Goal: Information Seeking & Learning: Learn about a topic

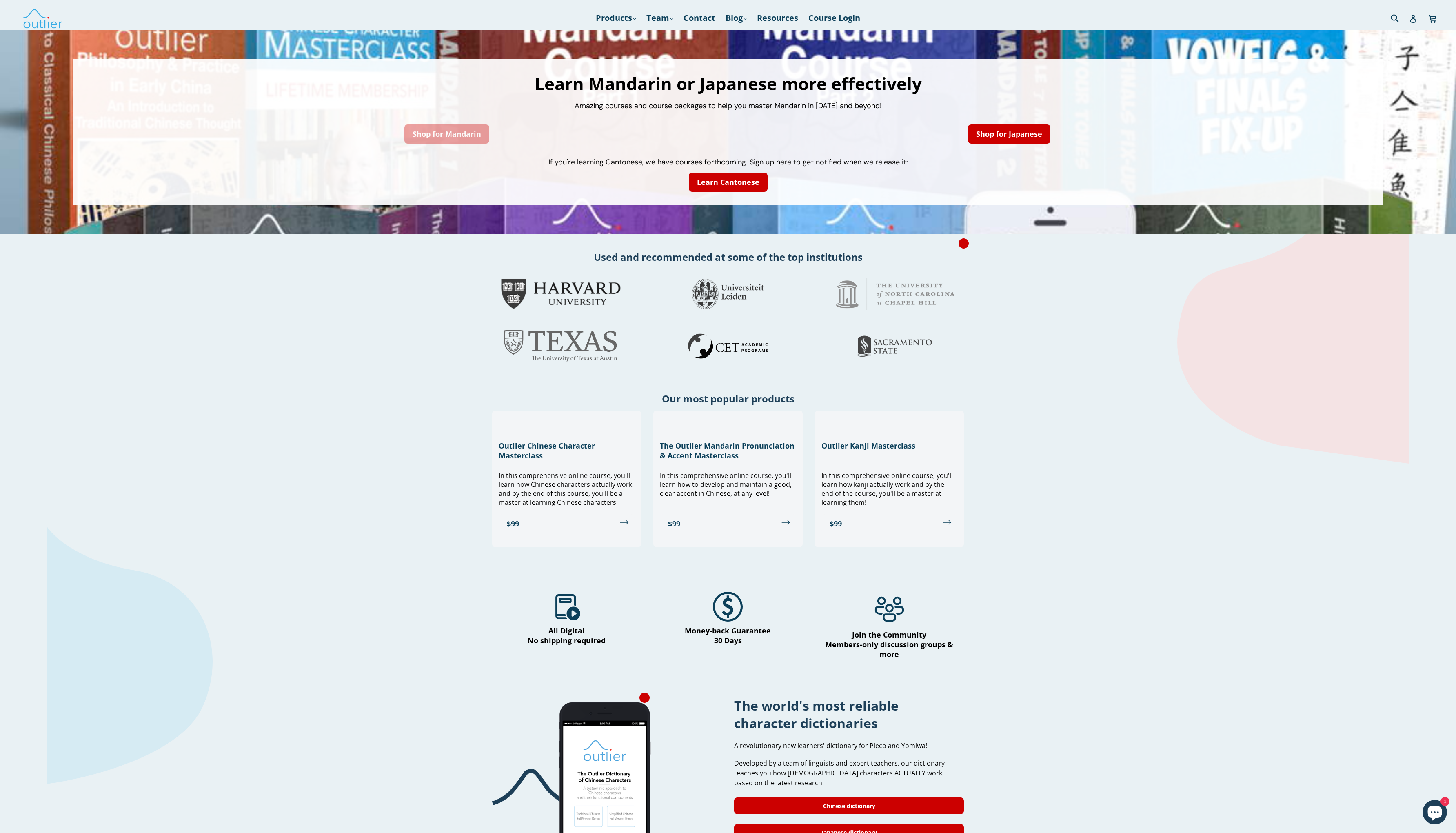
click at [467, 131] on link "Shop for Mandarin" at bounding box center [447, 134] width 85 height 19
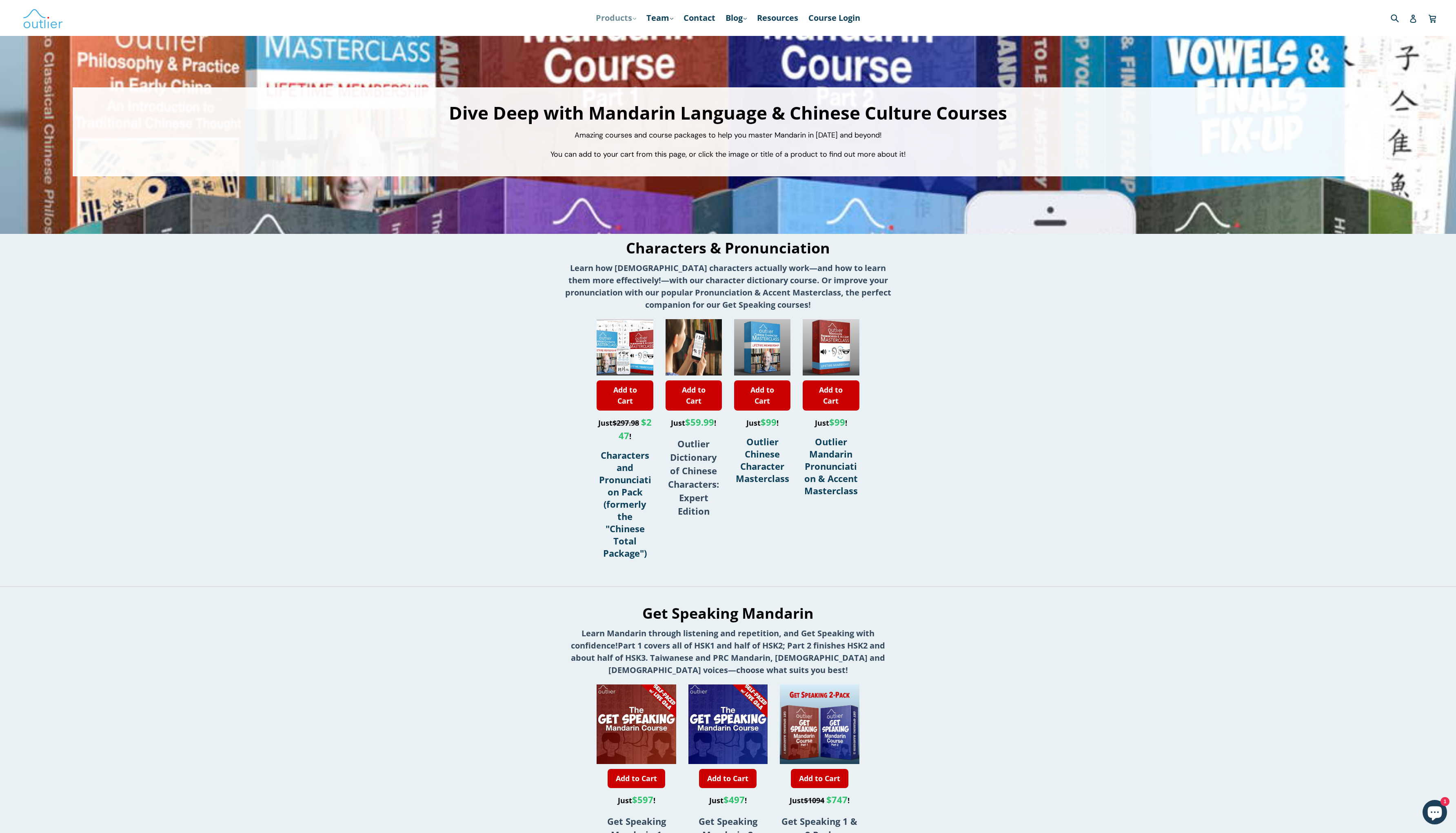
click at [605, 22] on link "Products .cls-1{fill:#231f20} expand" at bounding box center [616, 17] width 48 height 14
click at [626, 42] on link "Chinese Characters & Reading" at bounding box center [679, 40] width 163 height 15
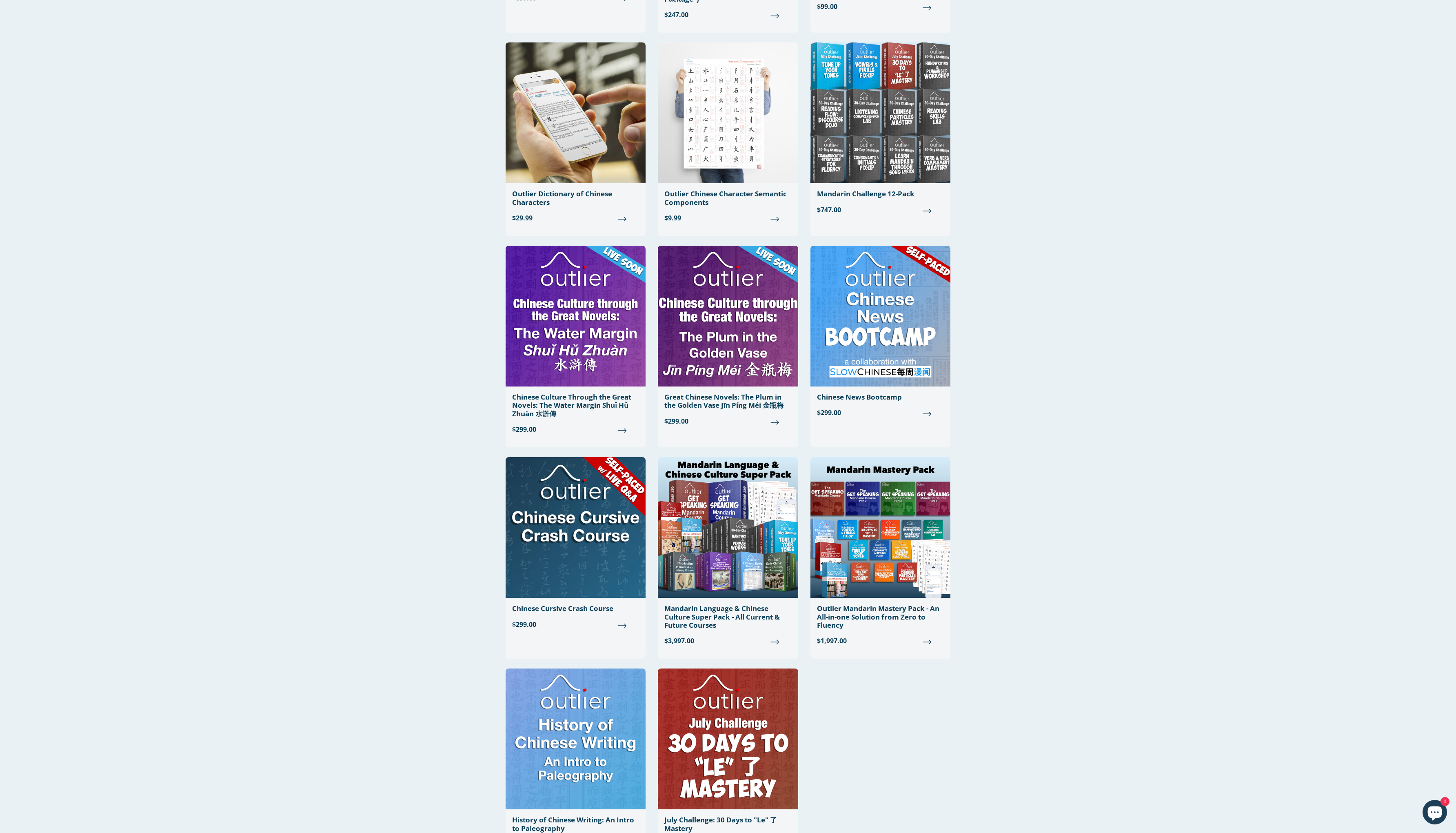
scroll to position [350, 0]
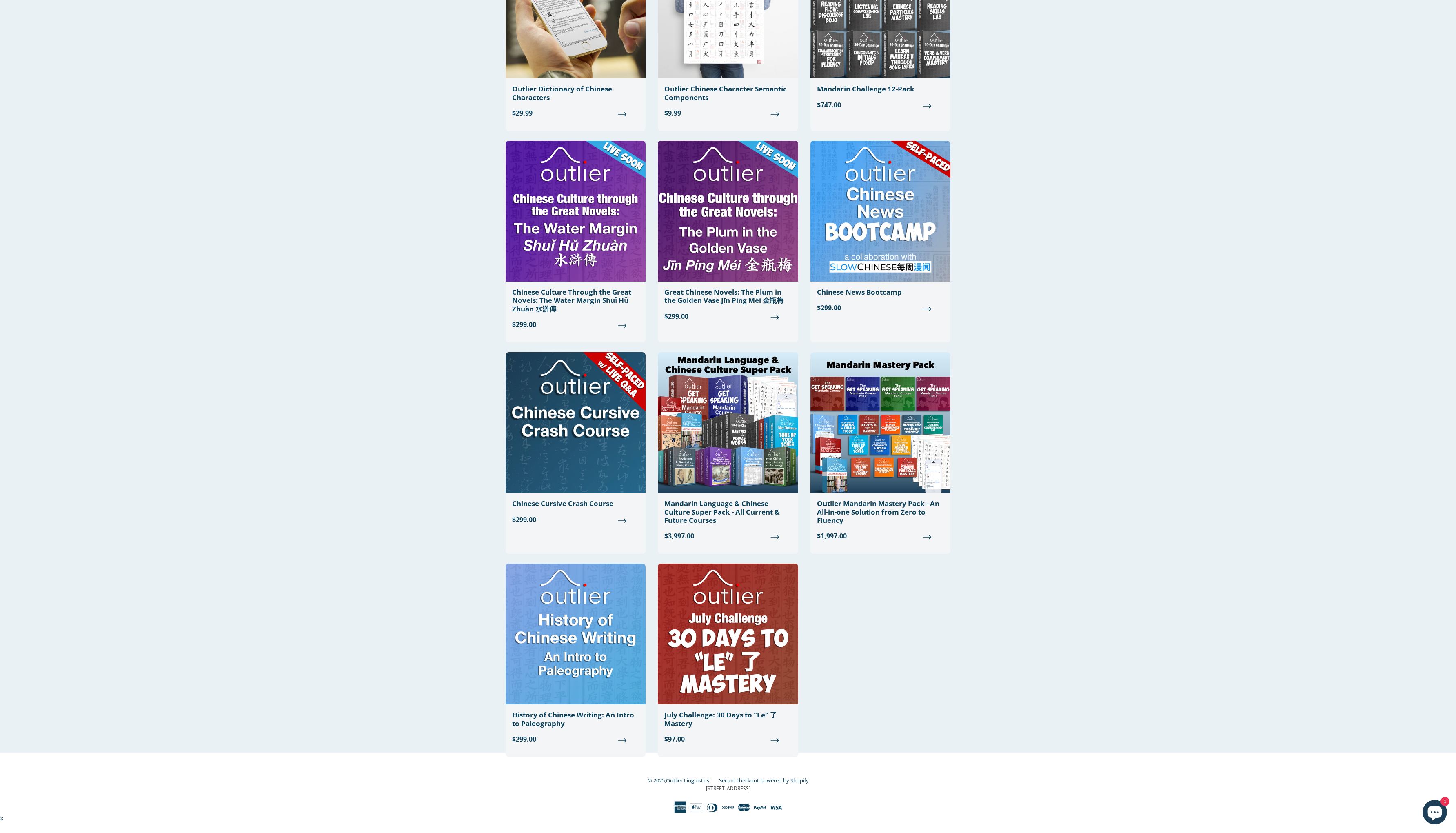
click at [393, 235] on div "Chinese Characters & Reading Filter Filter Components Poster PDFs Components Po…" at bounding box center [728, 216] width 1456 height 1072
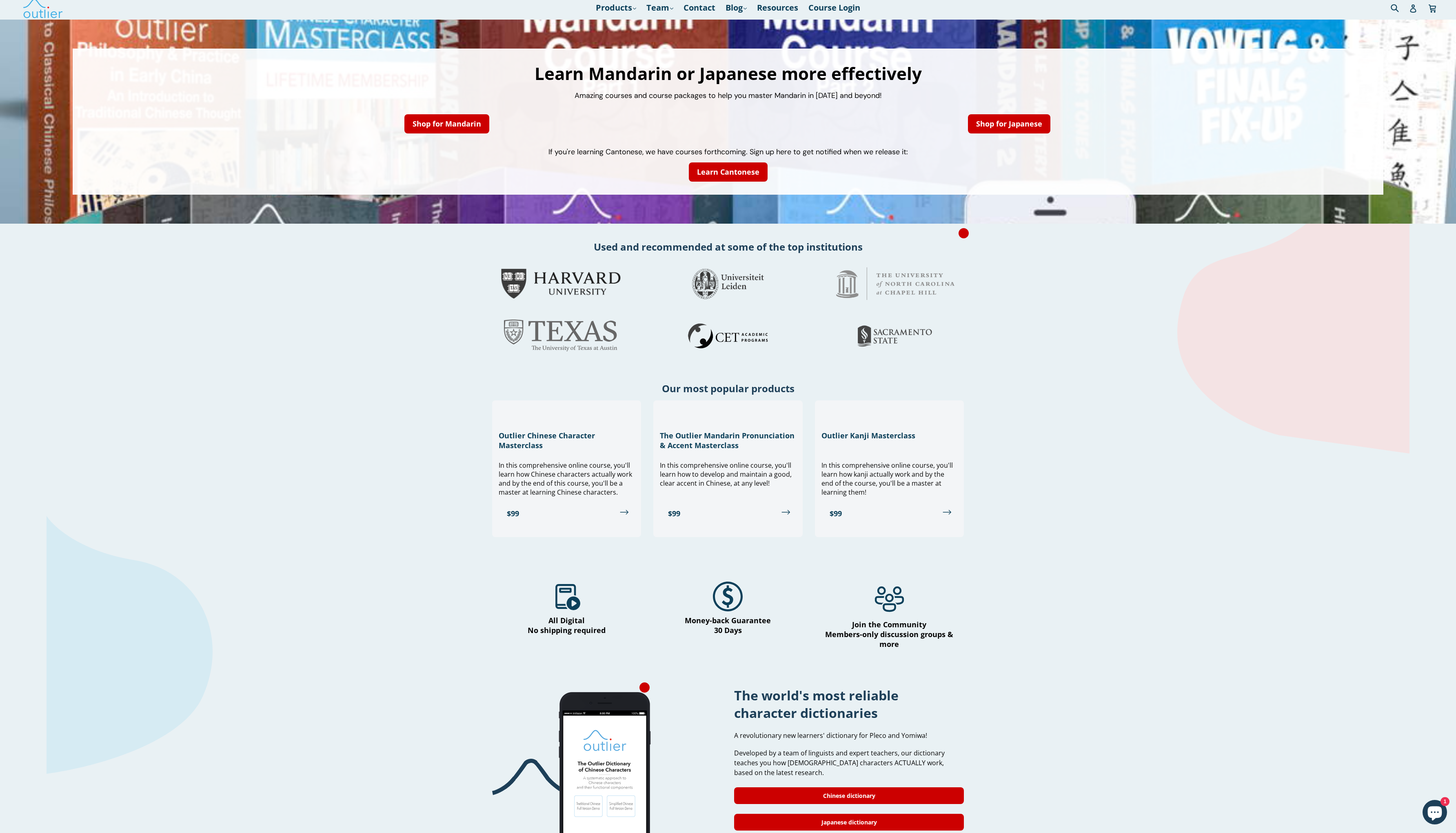
scroll to position [218, 0]
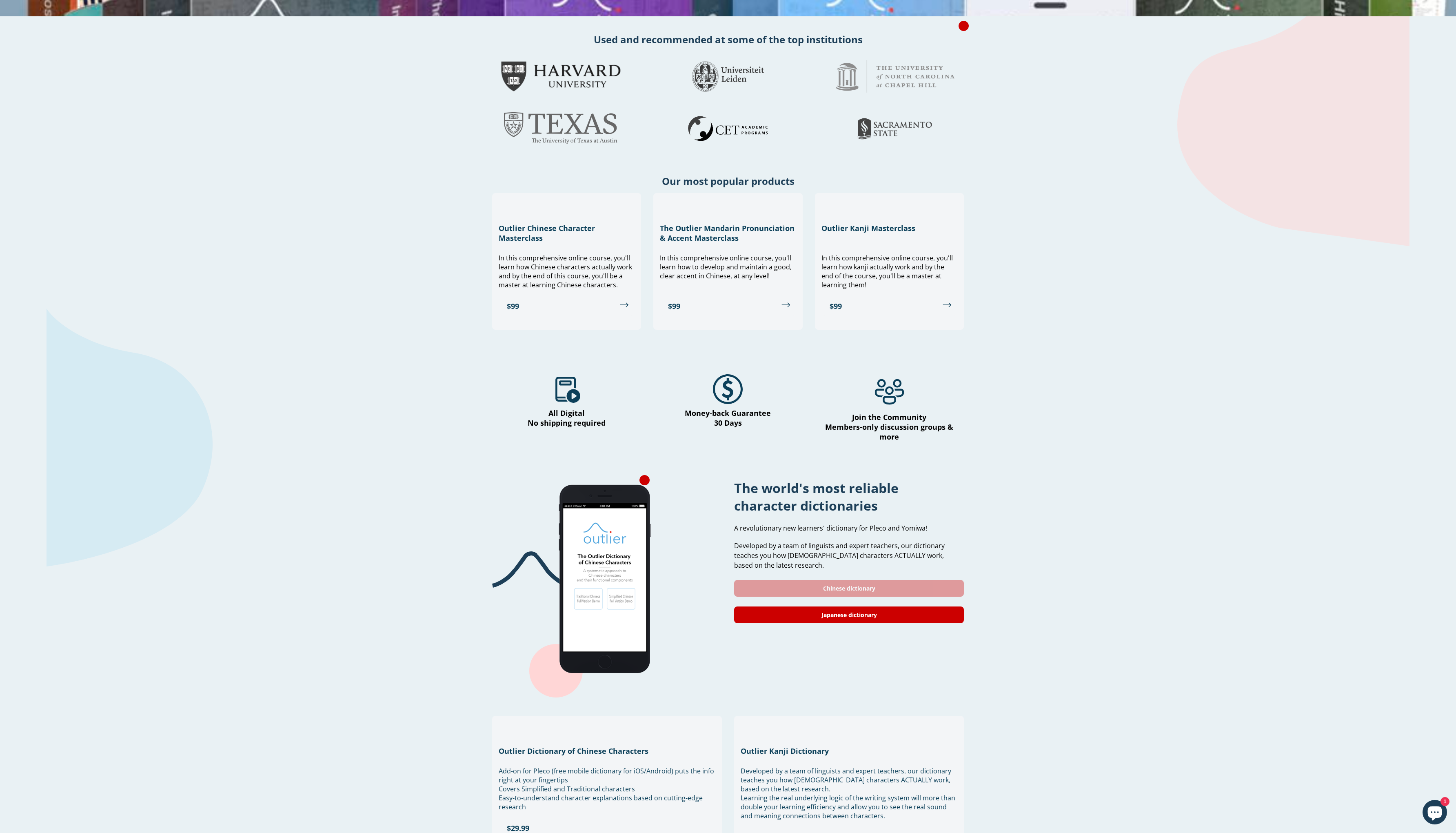
click at [850, 580] on link "Chinese dictionary" at bounding box center [849, 589] width 230 height 17
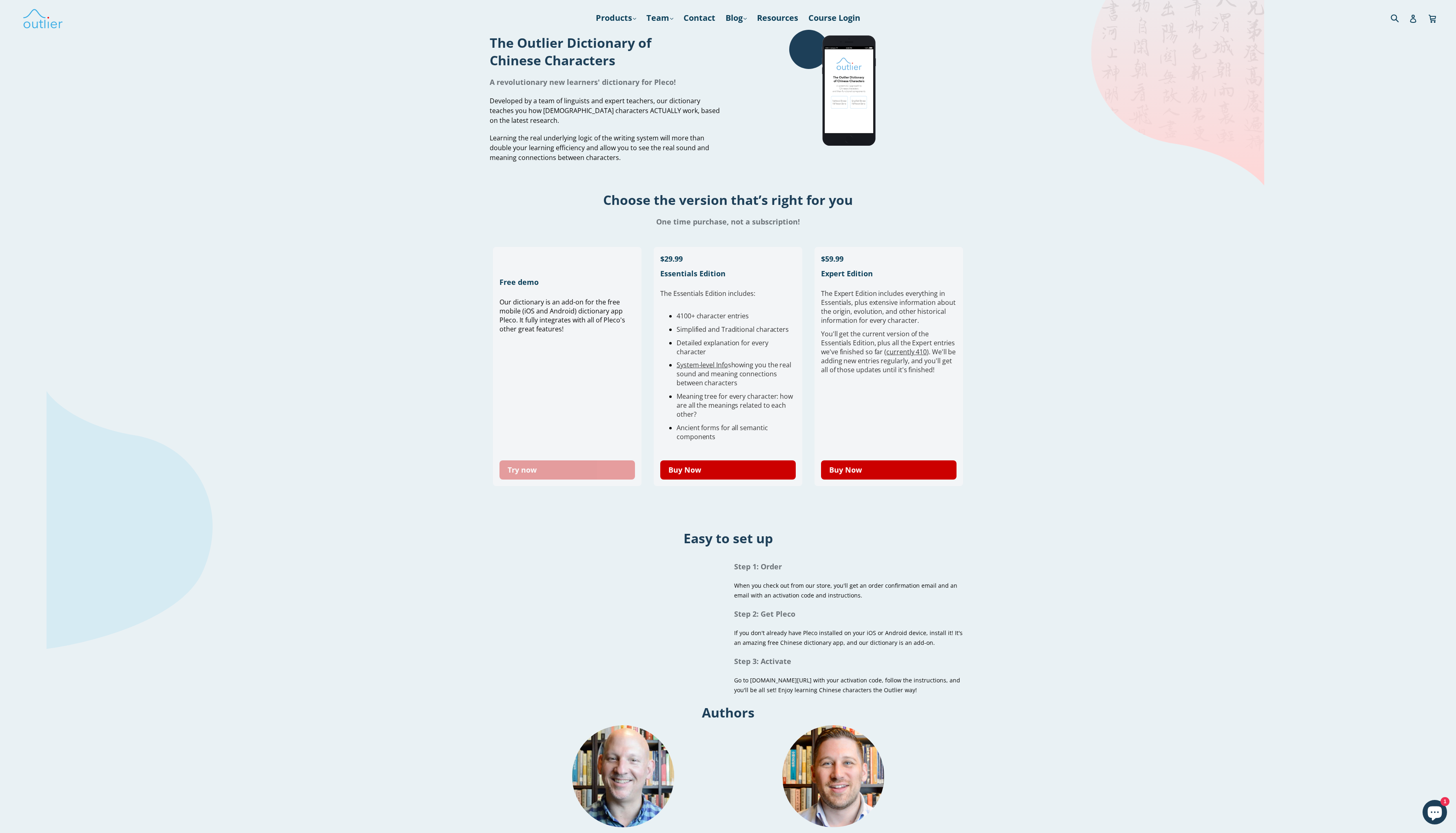
click at [567, 477] on link "Try now" at bounding box center [567, 470] width 135 height 19
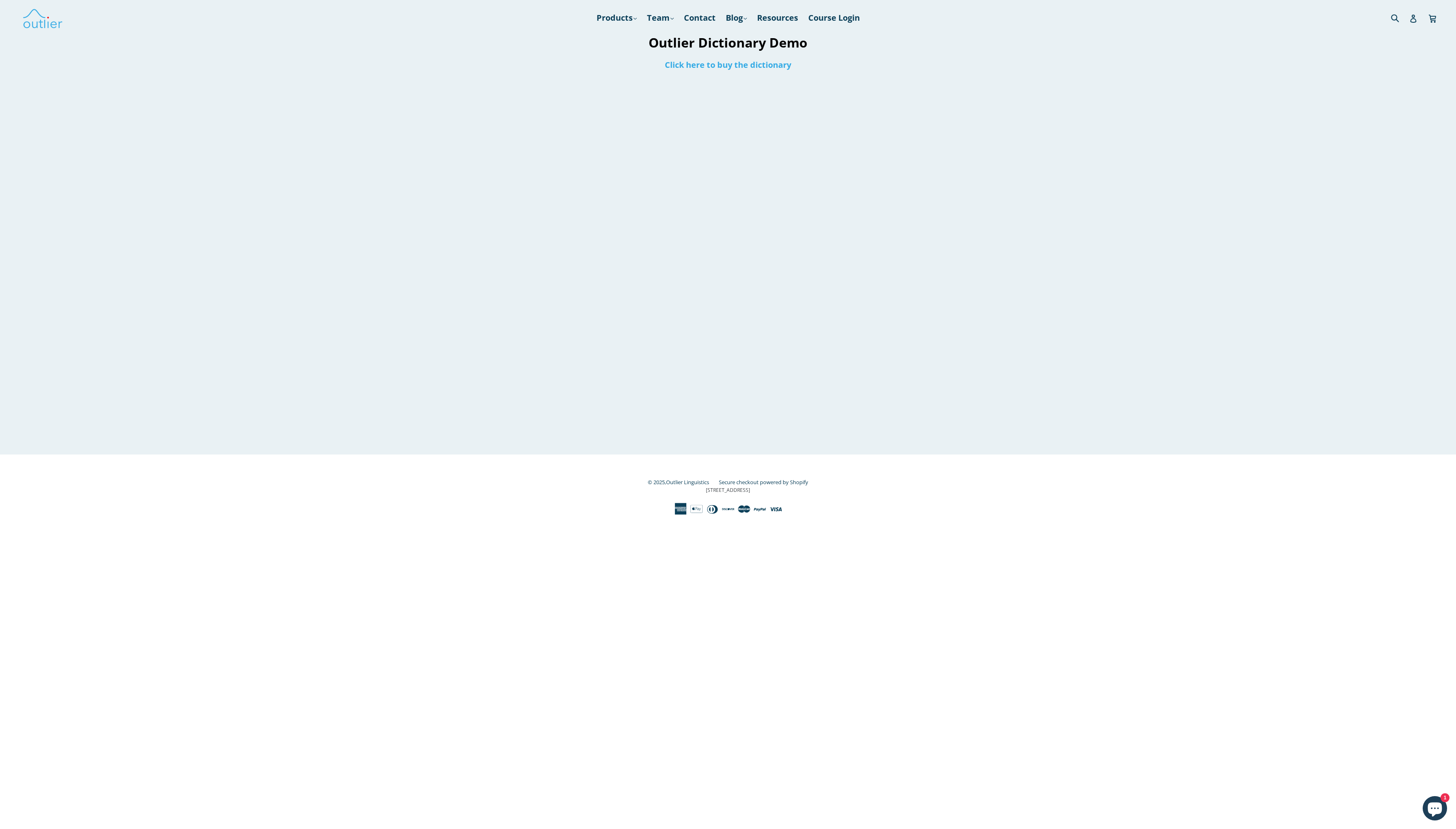
click at [939, 244] on div at bounding box center [728, 264] width 720 height 380
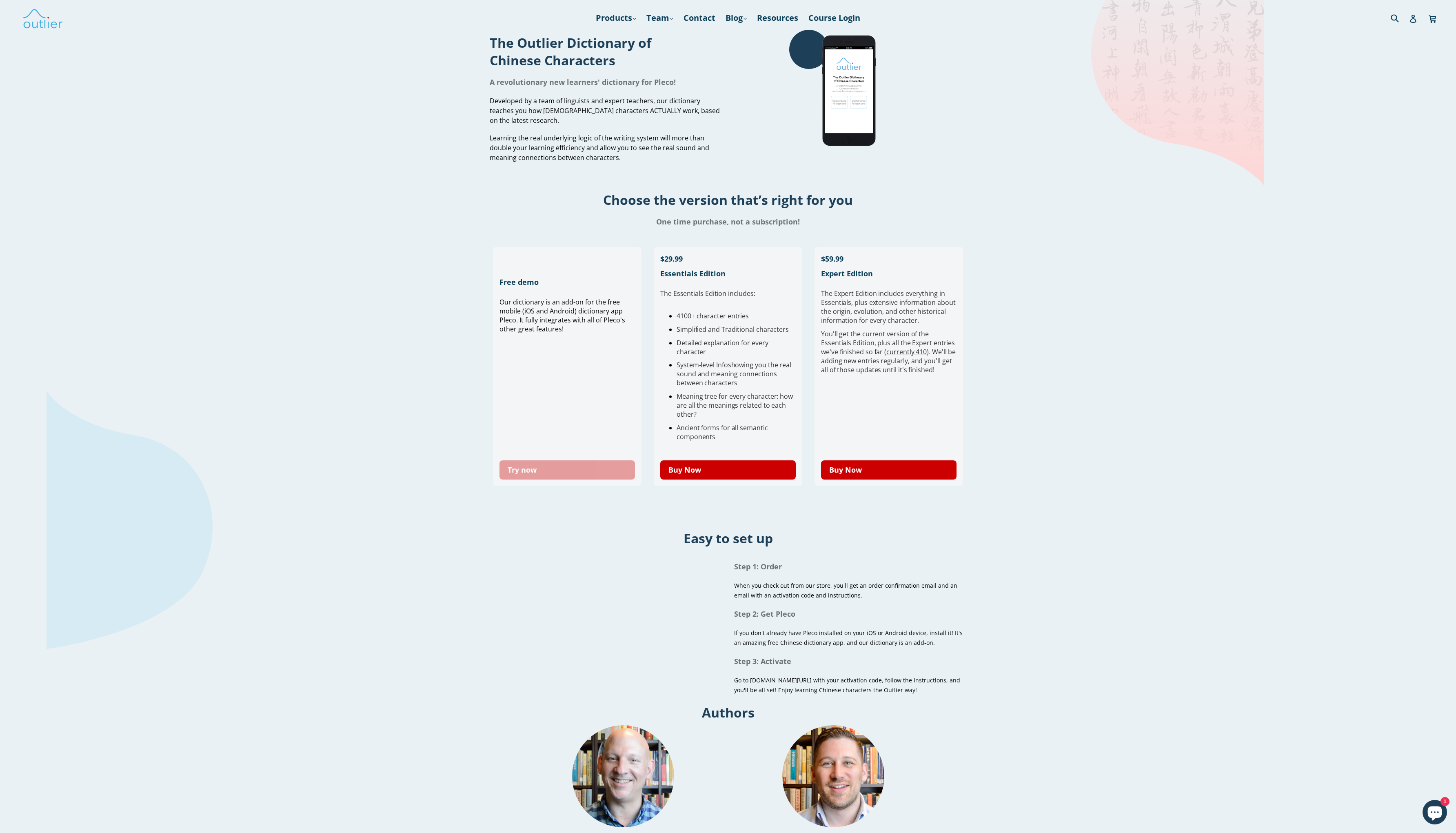
click at [593, 476] on link "Try now" at bounding box center [567, 470] width 135 height 19
